Goal: Navigation & Orientation: Find specific page/section

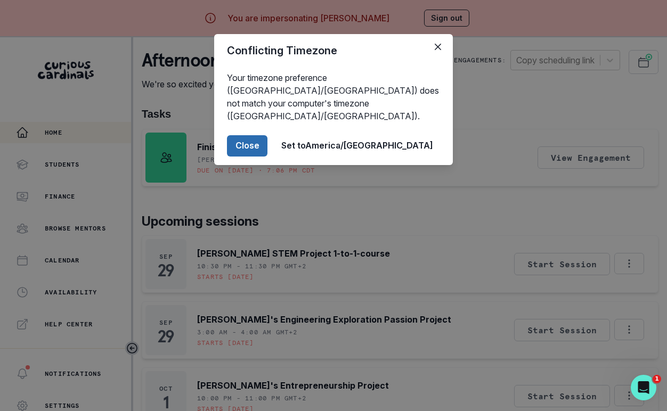
click at [267, 135] on button "Close" at bounding box center [247, 145] width 40 height 21
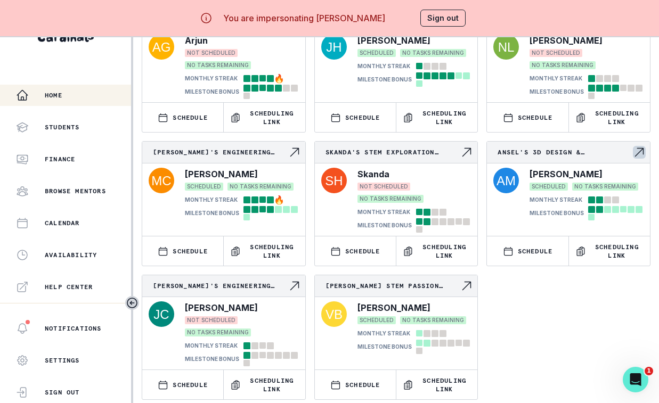
scroll to position [461, 0]
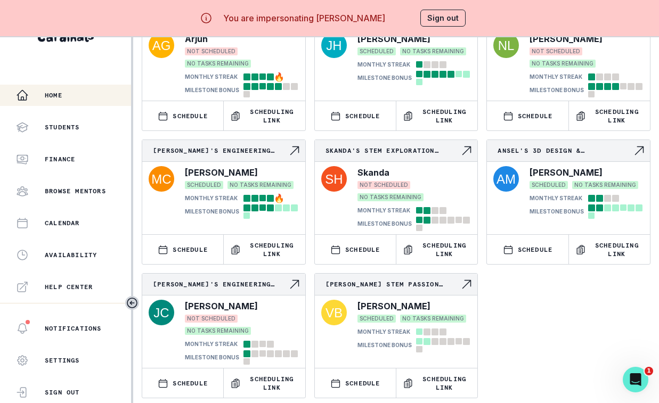
drag, startPoint x: 424, startPoint y: 242, endPoint x: 513, endPoint y: 87, distance: 178.2
click at [424, 241] on p "Scheduling Link" at bounding box center [444, 249] width 53 height 17
click at [451, 26] on button "Sign out" at bounding box center [442, 18] width 45 height 17
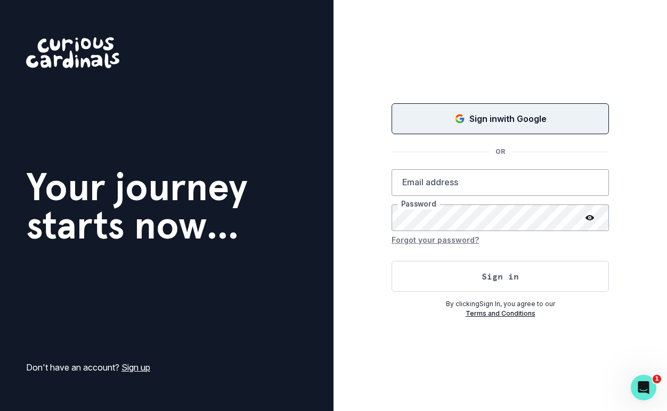
click at [454, 123] on icon "Sign in with Google (GSuite)" at bounding box center [459, 118] width 11 height 11
